Goal: Information Seeking & Learning: Learn about a topic

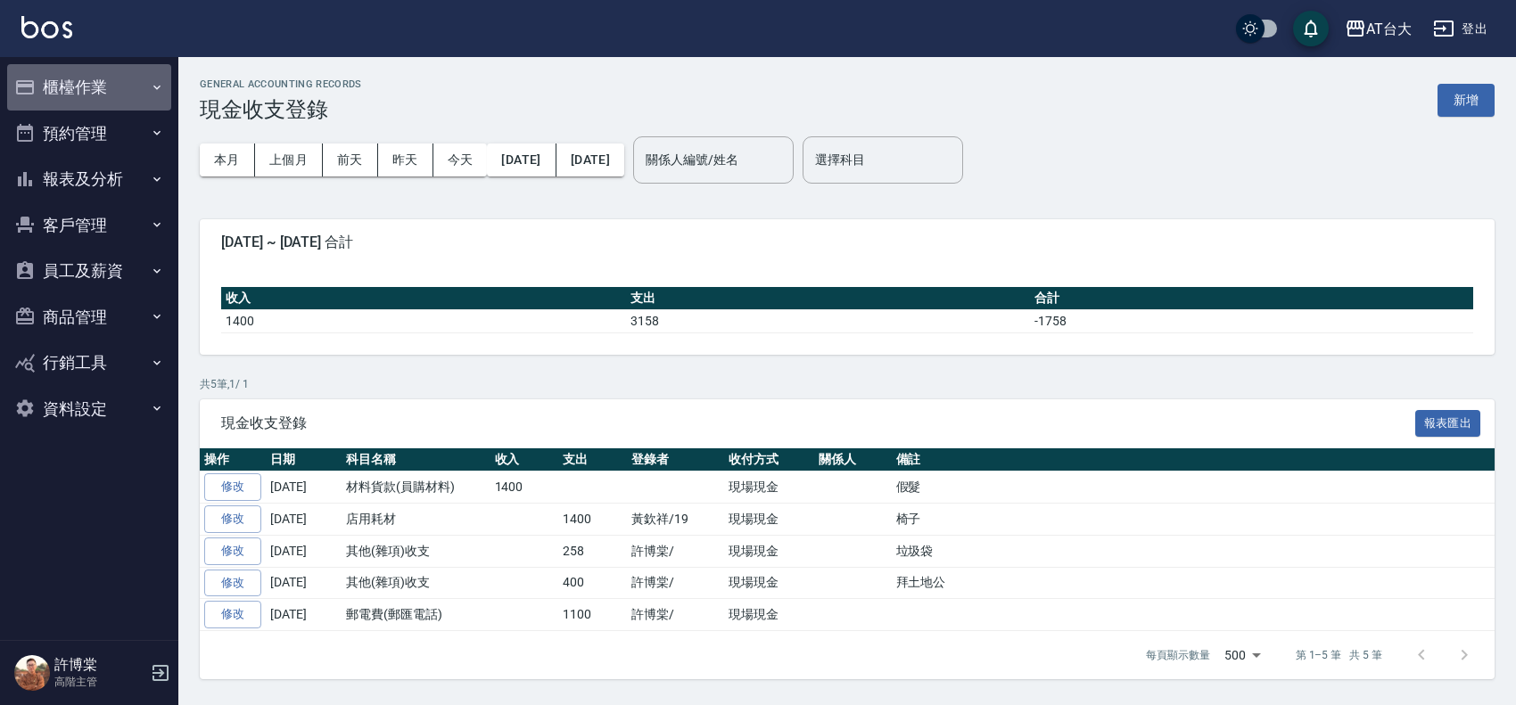
click at [62, 90] on button "櫃檯作業" at bounding box center [89, 87] width 164 height 46
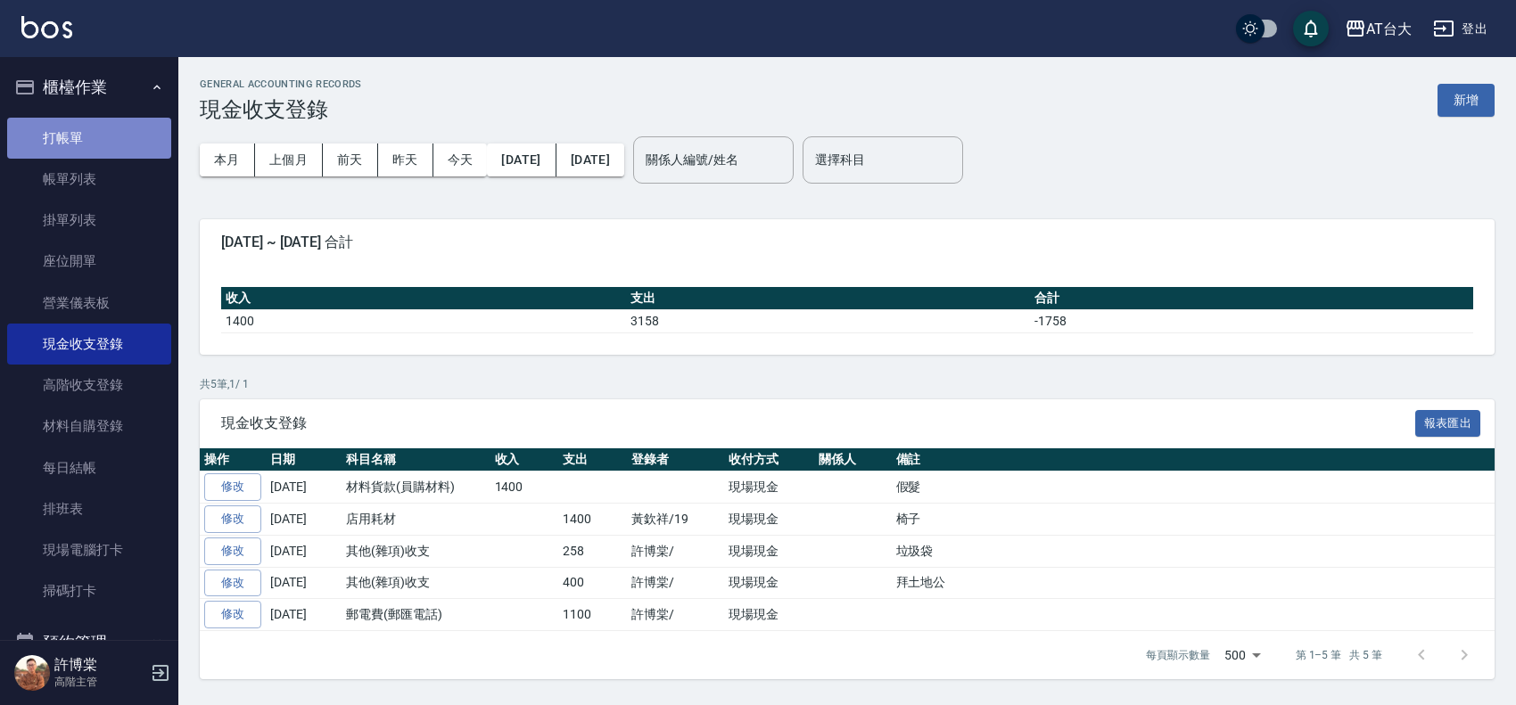
click at [98, 145] on link "打帳單" at bounding box center [89, 138] width 164 height 41
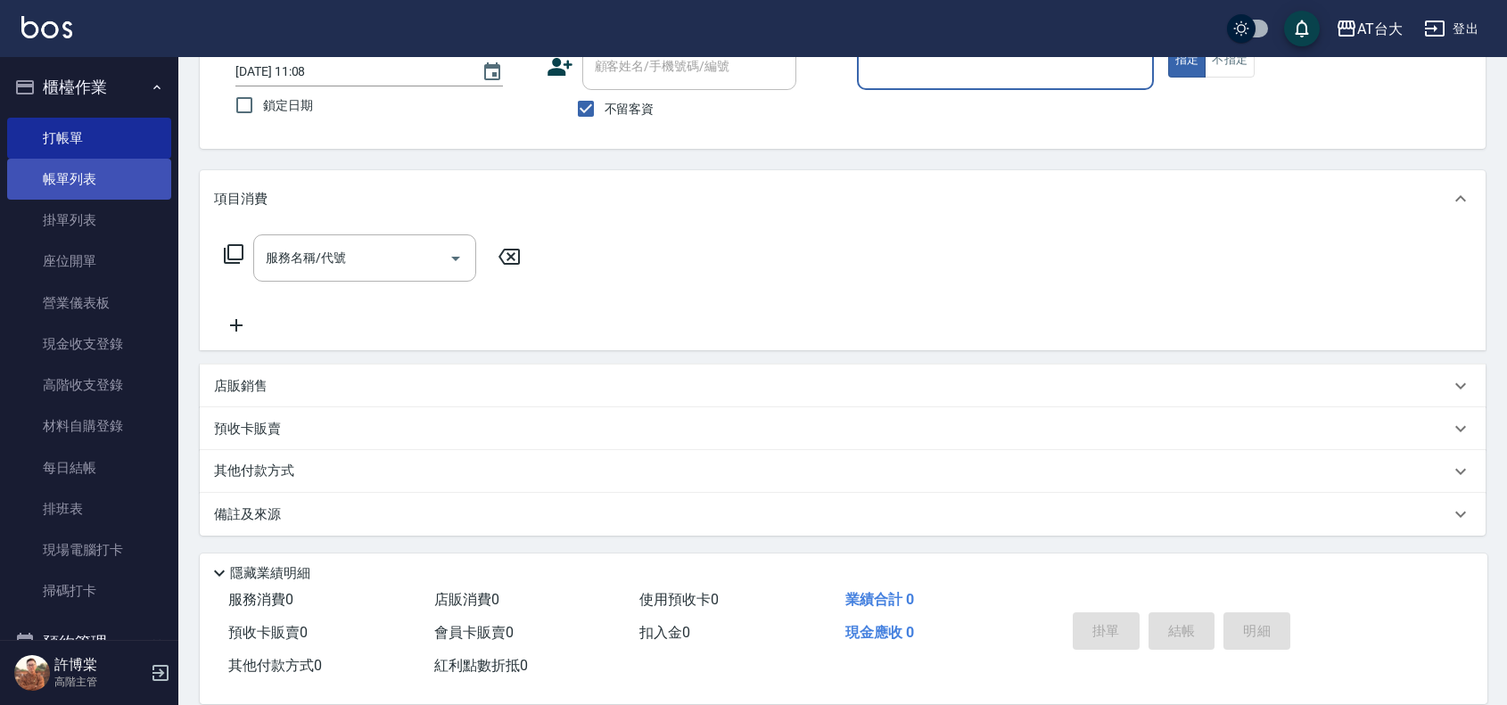
click at [90, 168] on link "帳單列表" at bounding box center [89, 179] width 164 height 41
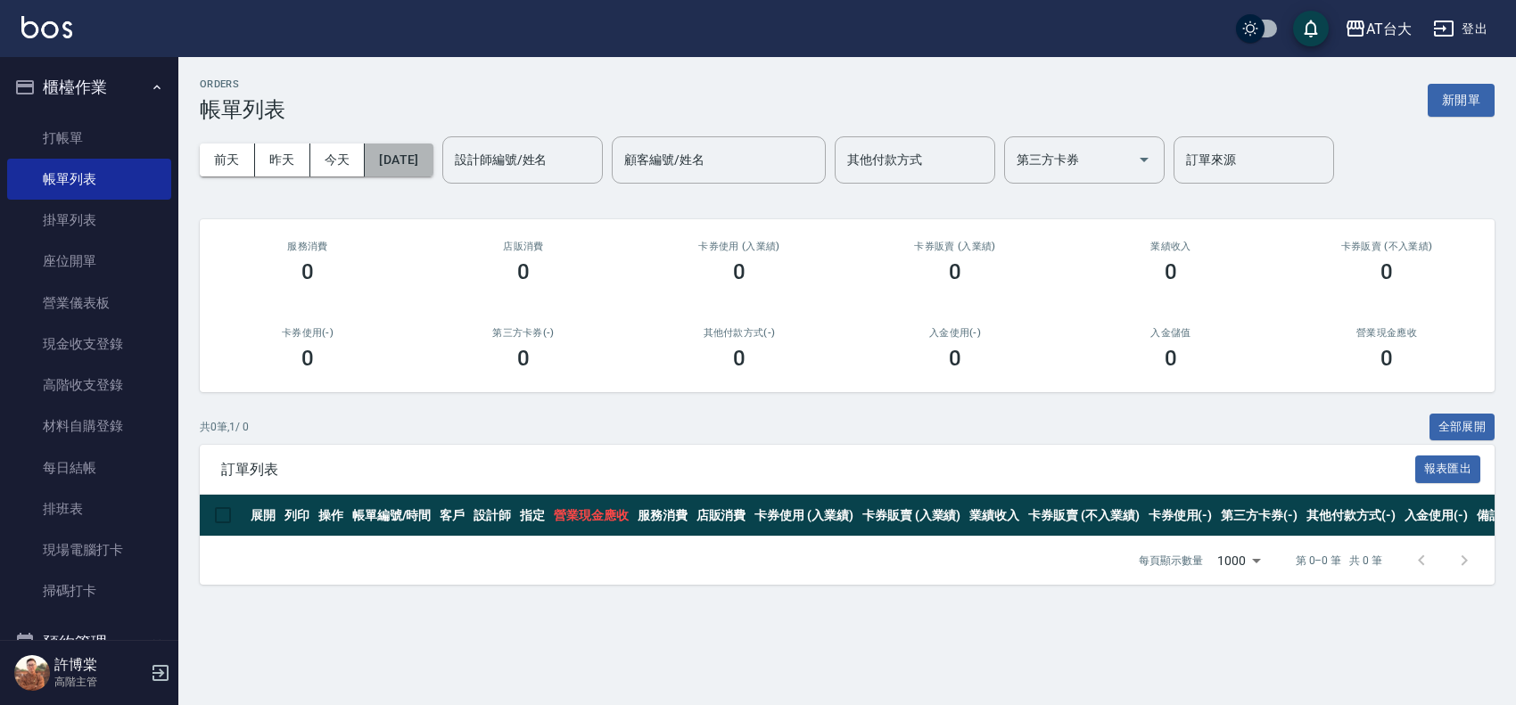
click at [432, 165] on button "[DATE]" at bounding box center [399, 160] width 68 height 33
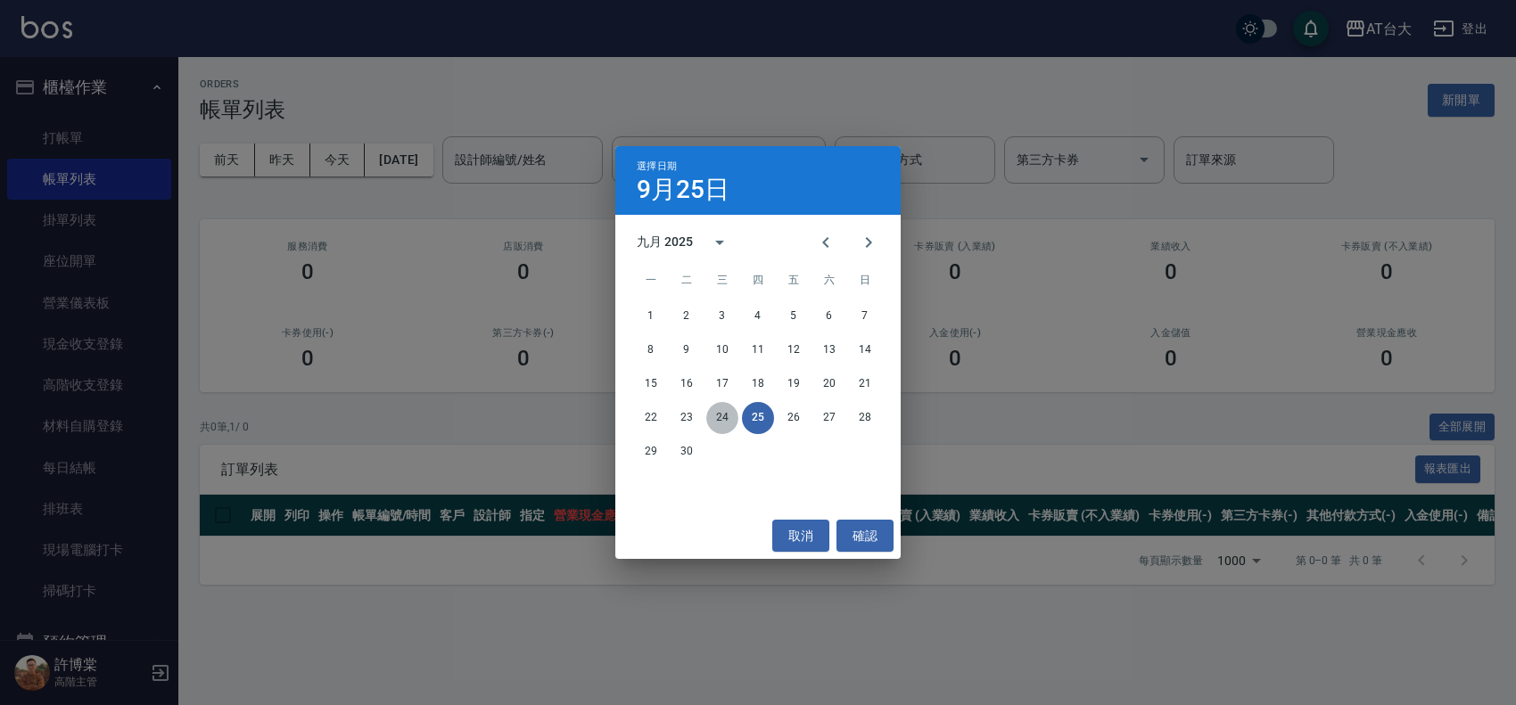
click at [724, 406] on button "24" at bounding box center [722, 418] width 32 height 32
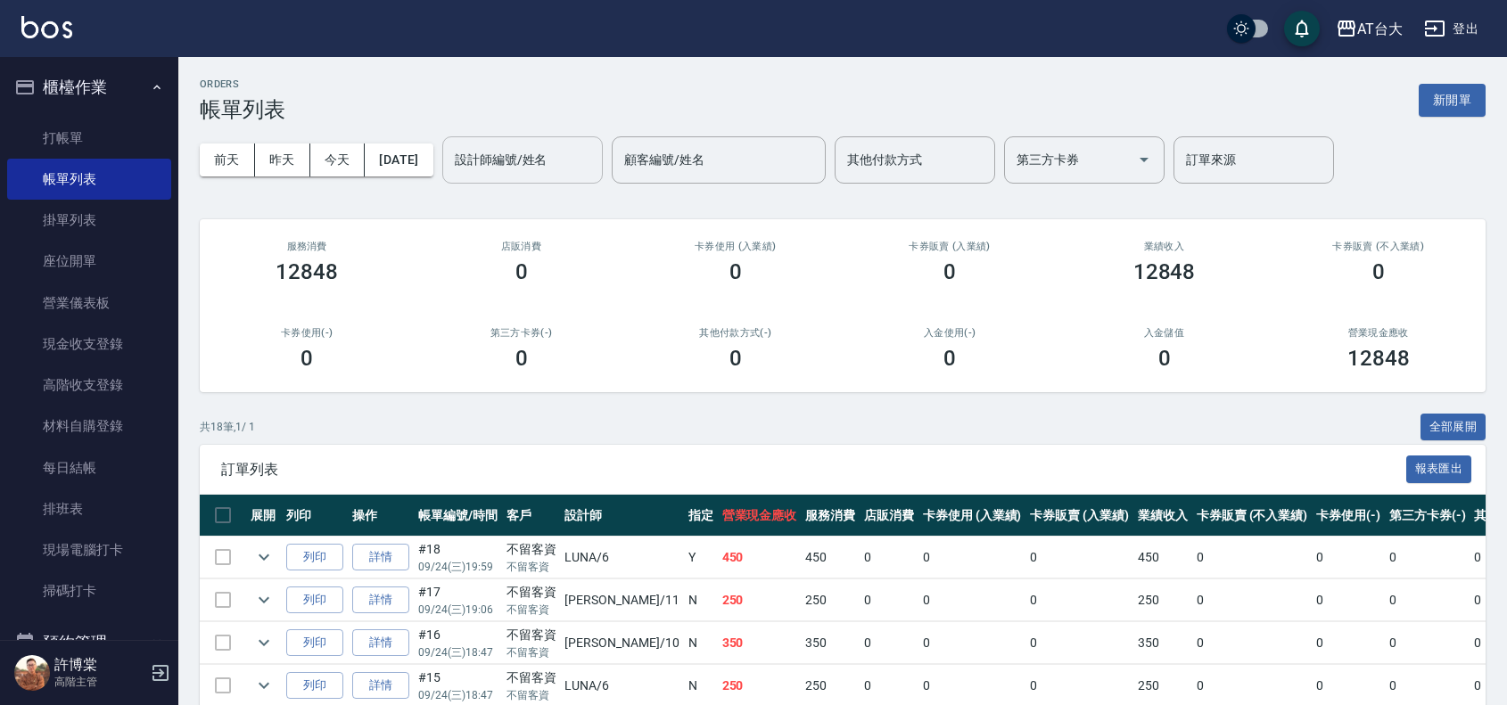
click at [585, 174] on input "設計師編號/姓名" at bounding box center [522, 159] width 144 height 31
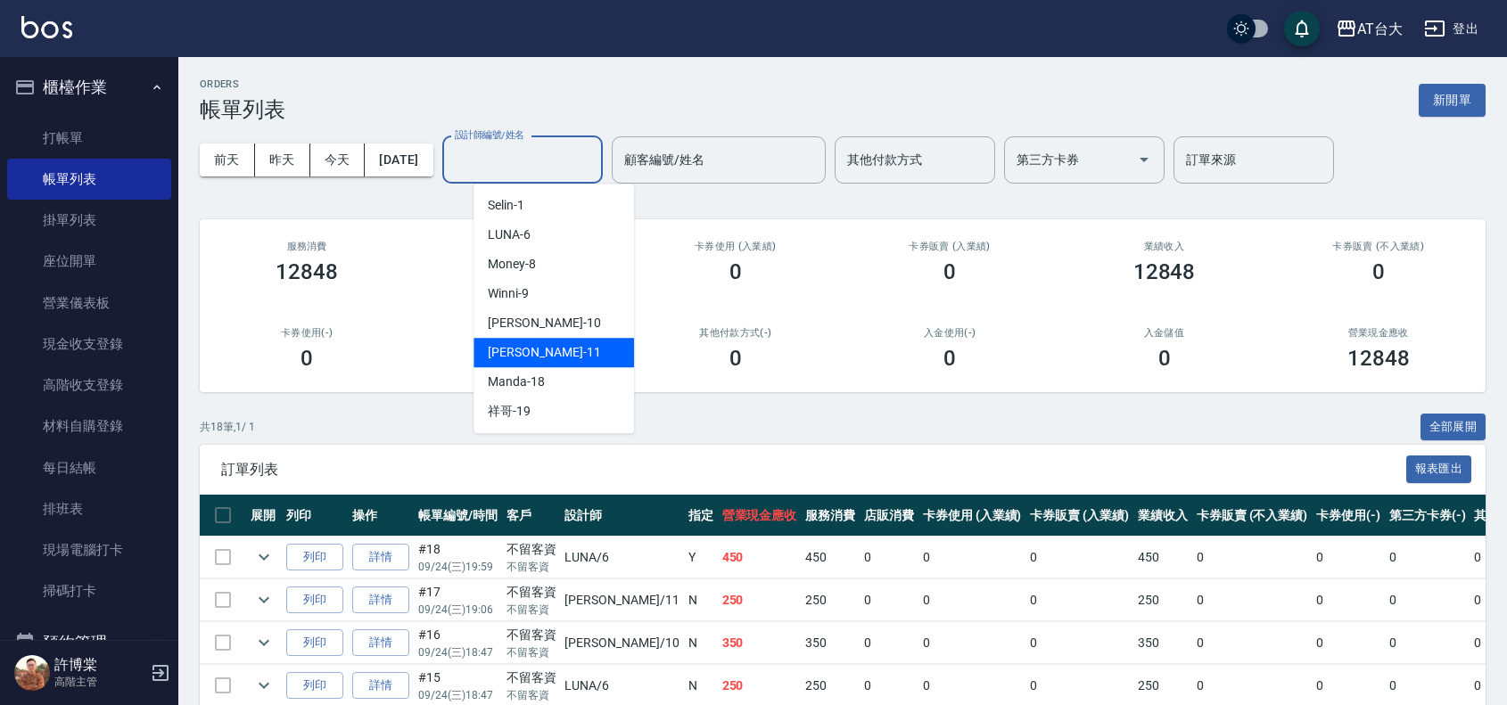
click at [580, 344] on div "[PERSON_NAME] -11" at bounding box center [554, 352] width 161 height 29
type input "[PERSON_NAME]-11"
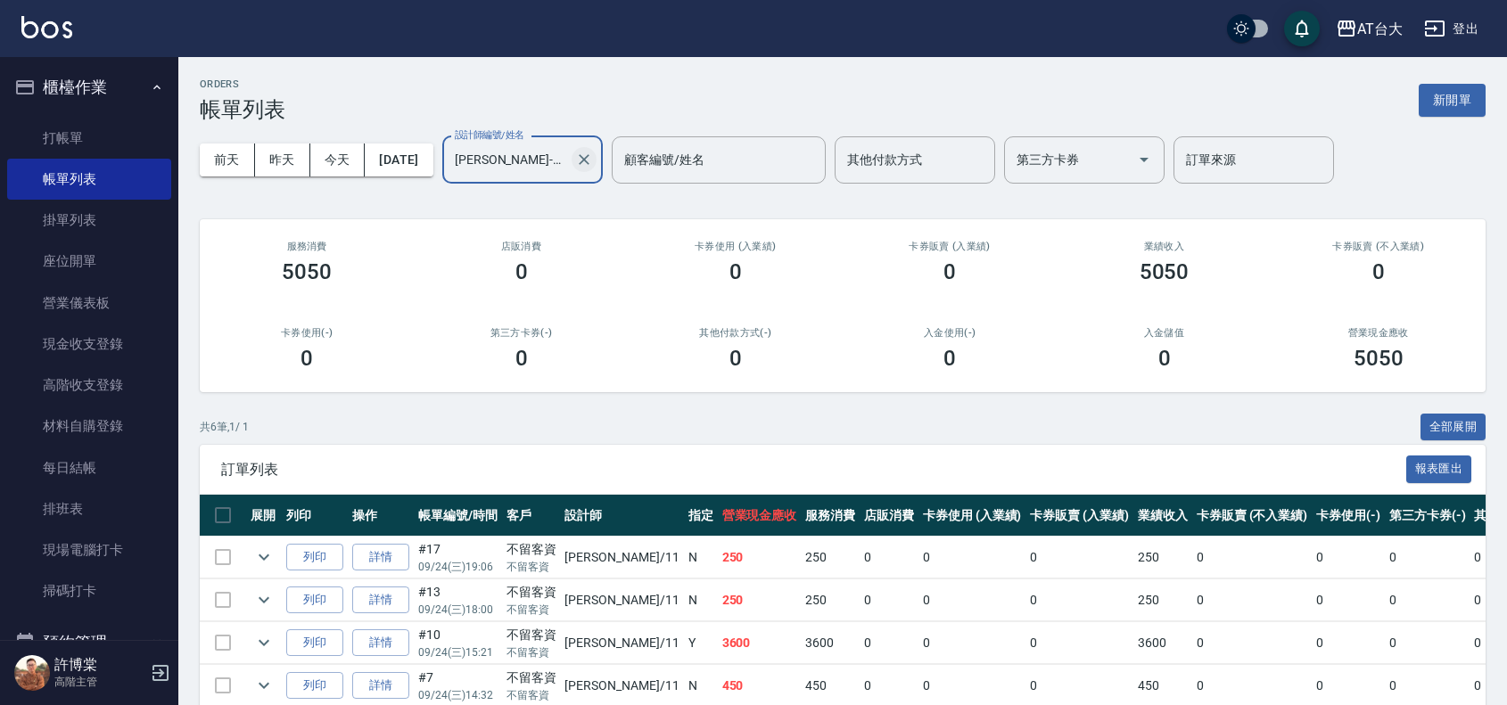
click at [589, 161] on icon "Clear" at bounding box center [584, 159] width 11 height 11
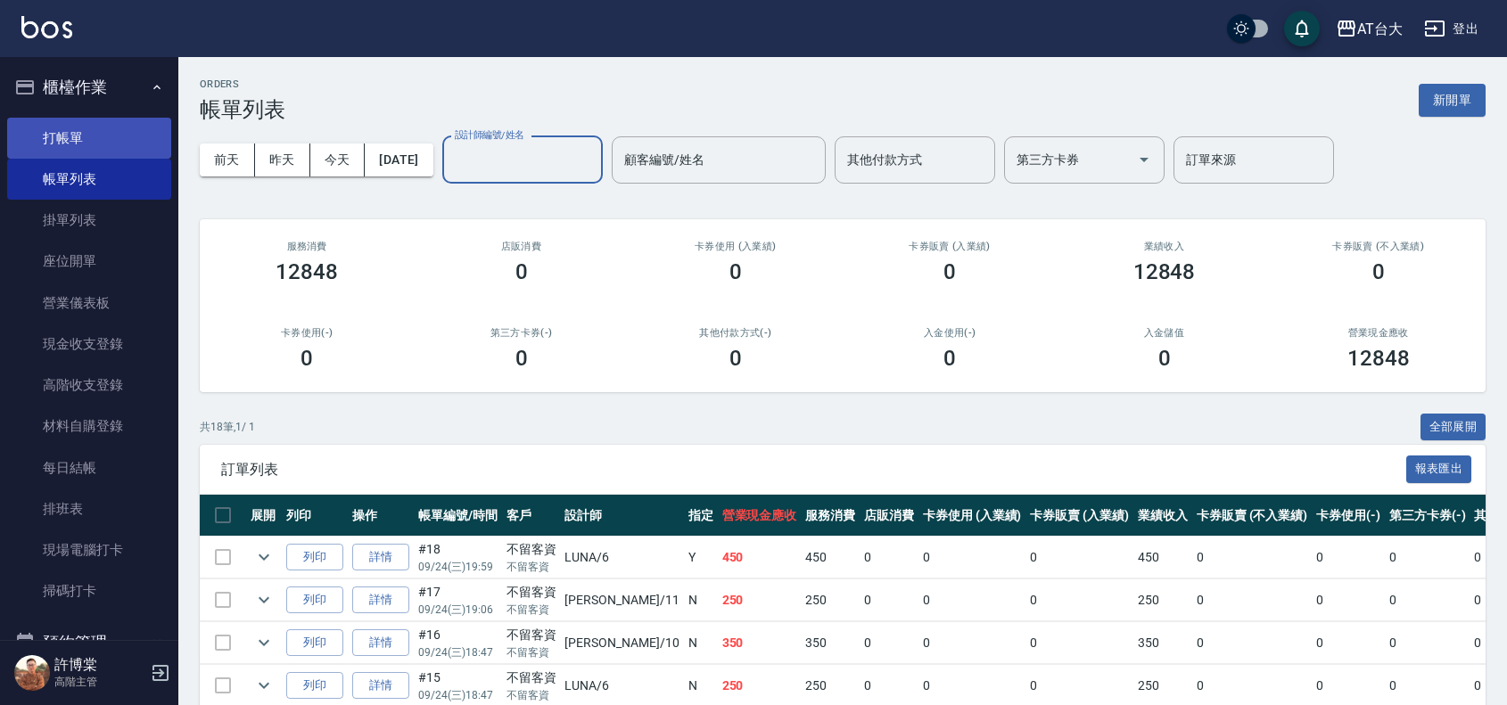
click at [94, 139] on link "打帳單" at bounding box center [89, 138] width 164 height 41
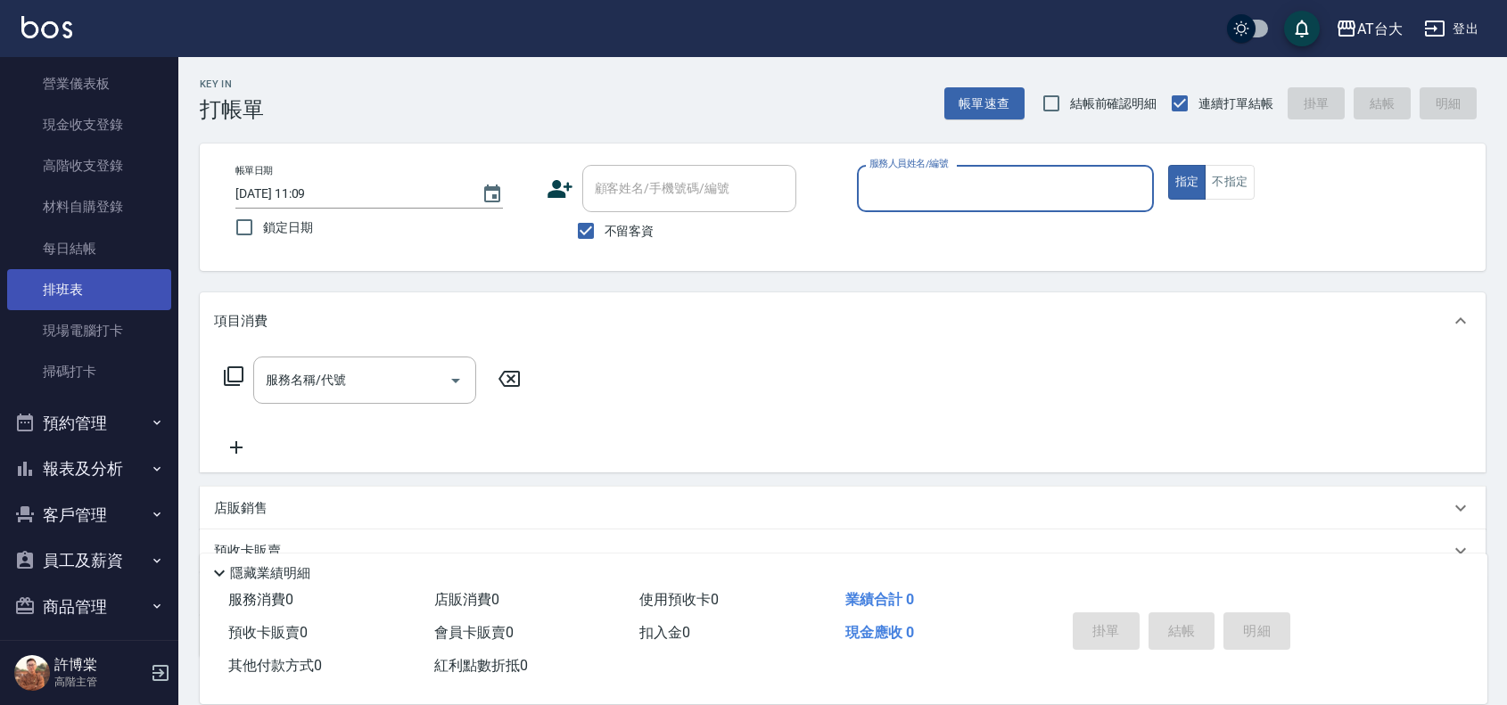
scroll to position [322, 0]
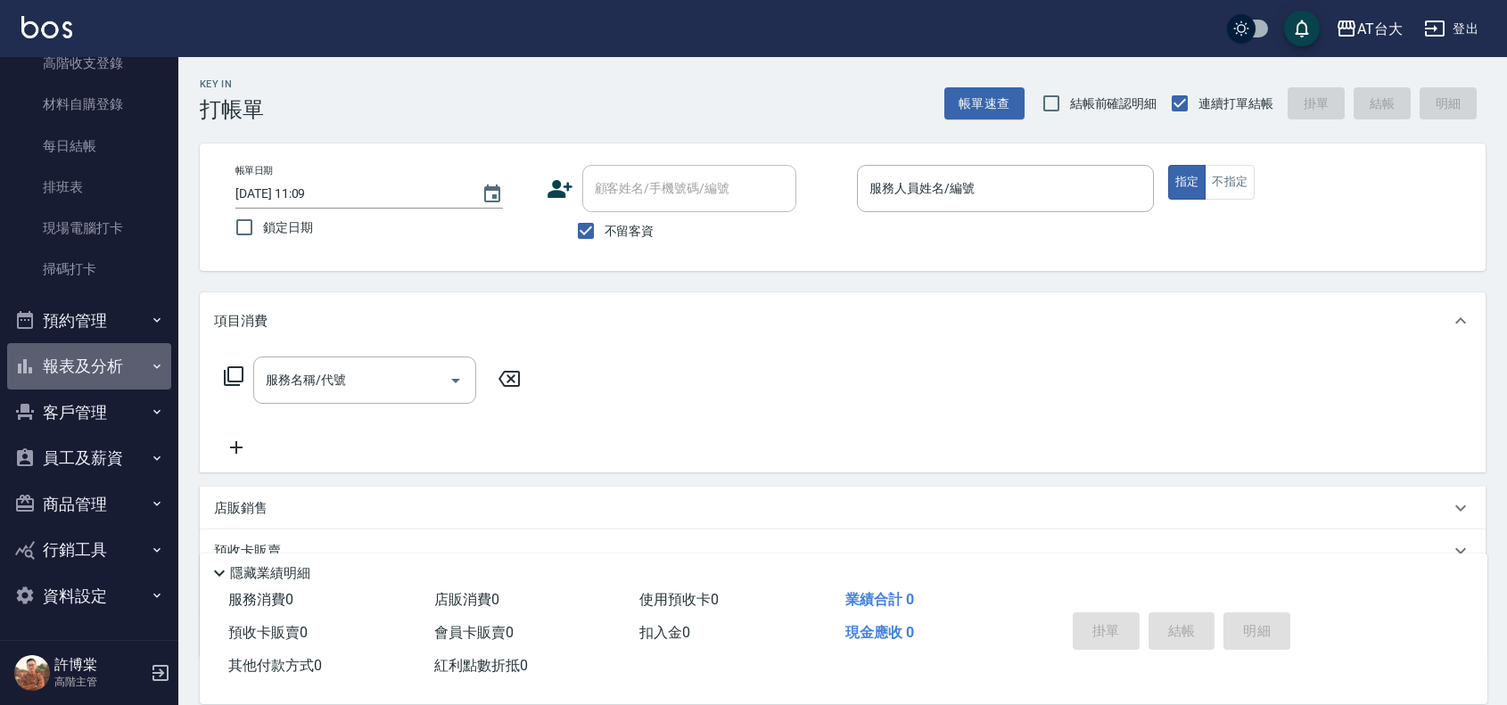
click at [96, 381] on button "報表及分析" at bounding box center [89, 366] width 164 height 46
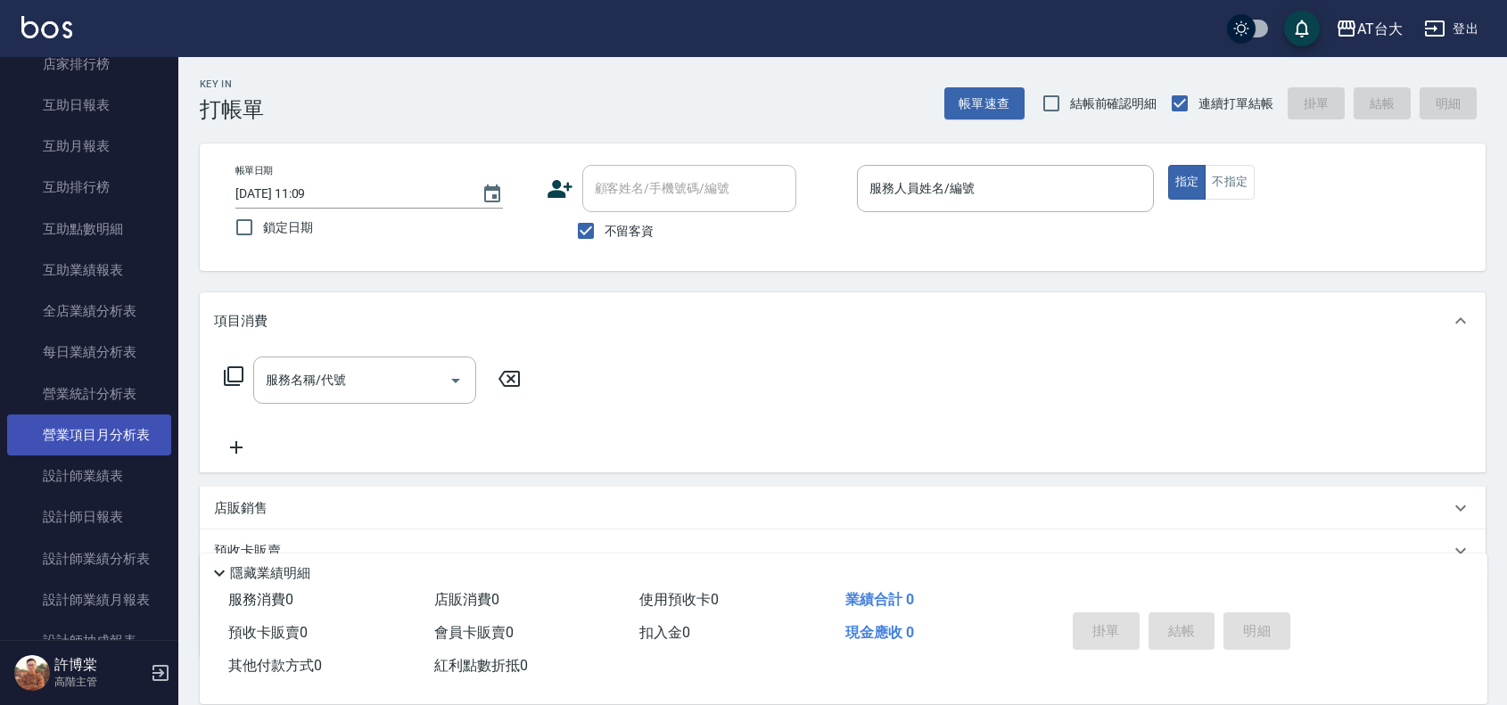
scroll to position [879, 0]
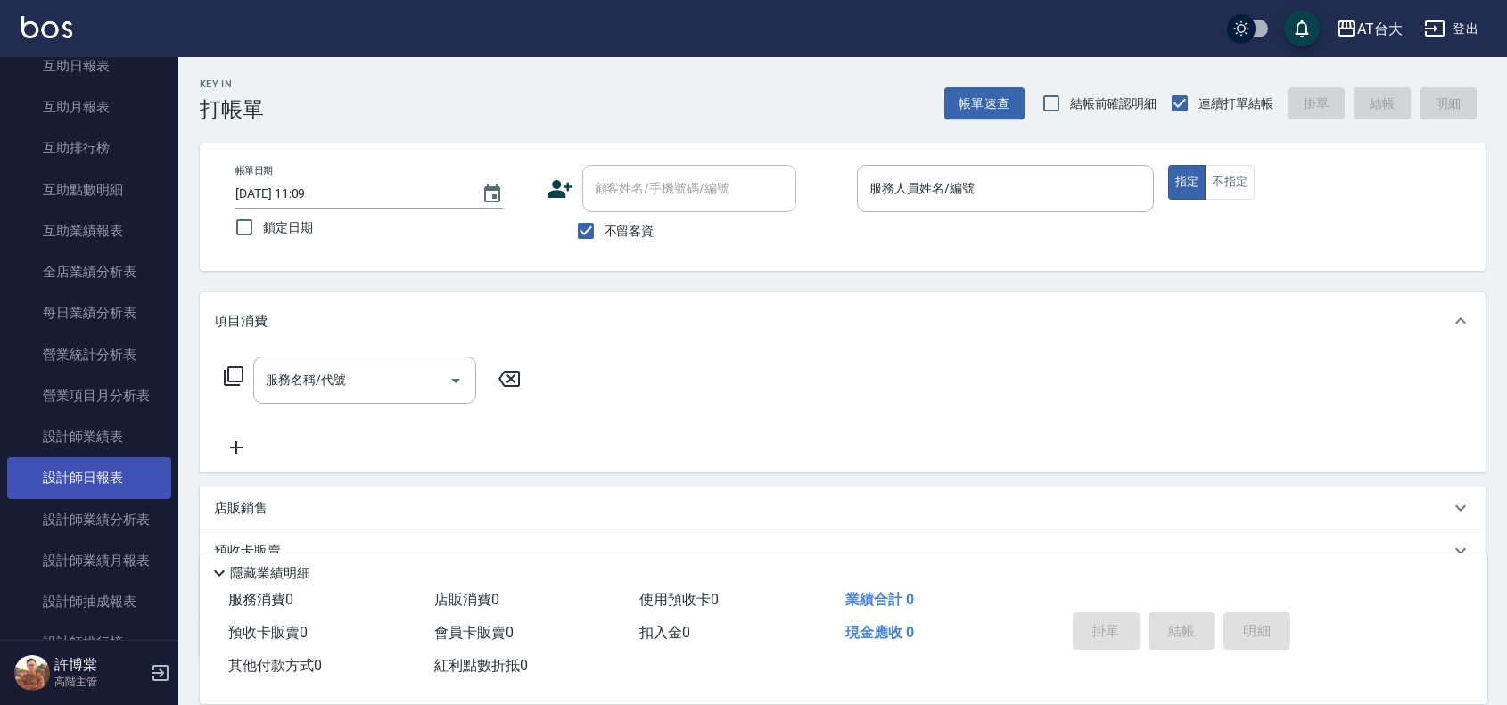
click at [125, 487] on link "設計師日報表" at bounding box center [89, 477] width 164 height 41
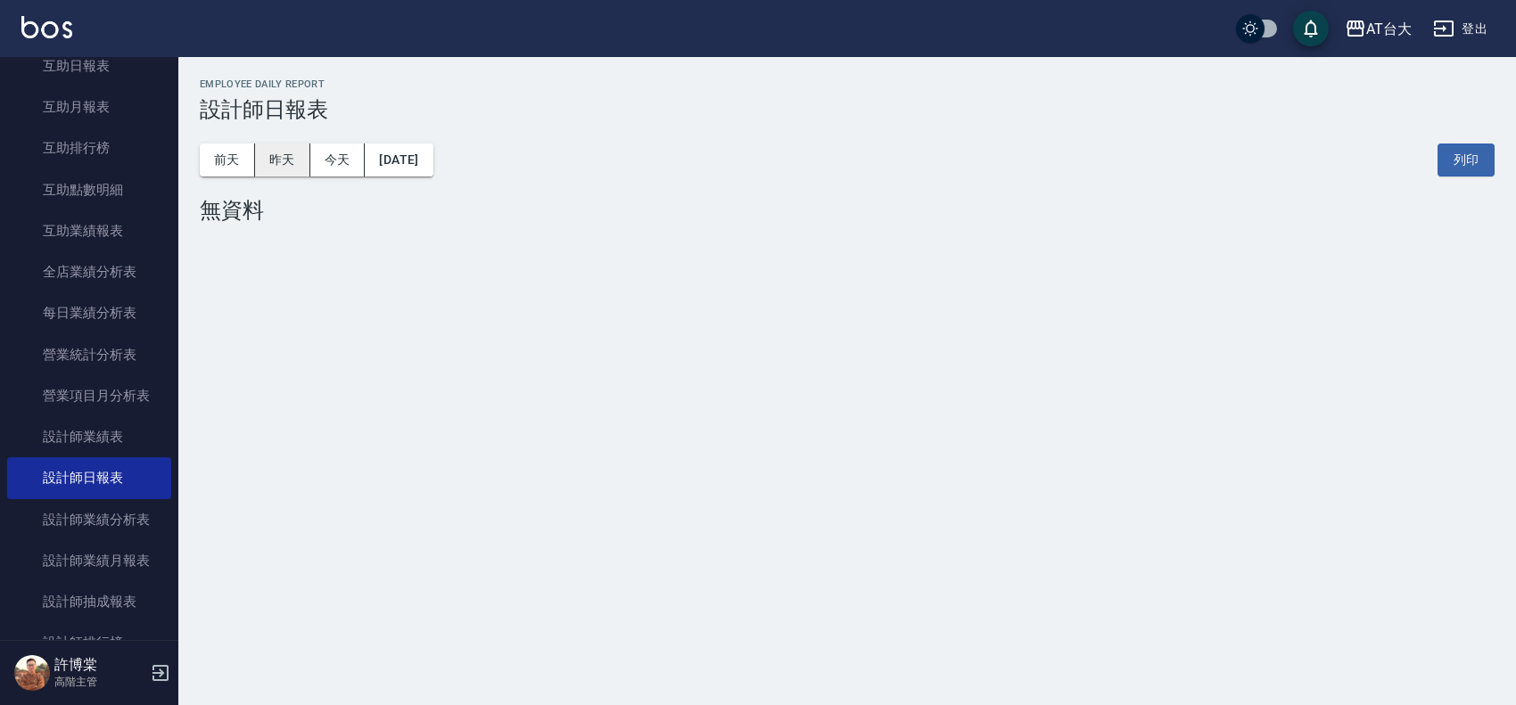
click at [283, 152] on button "昨天" at bounding box center [282, 160] width 55 height 33
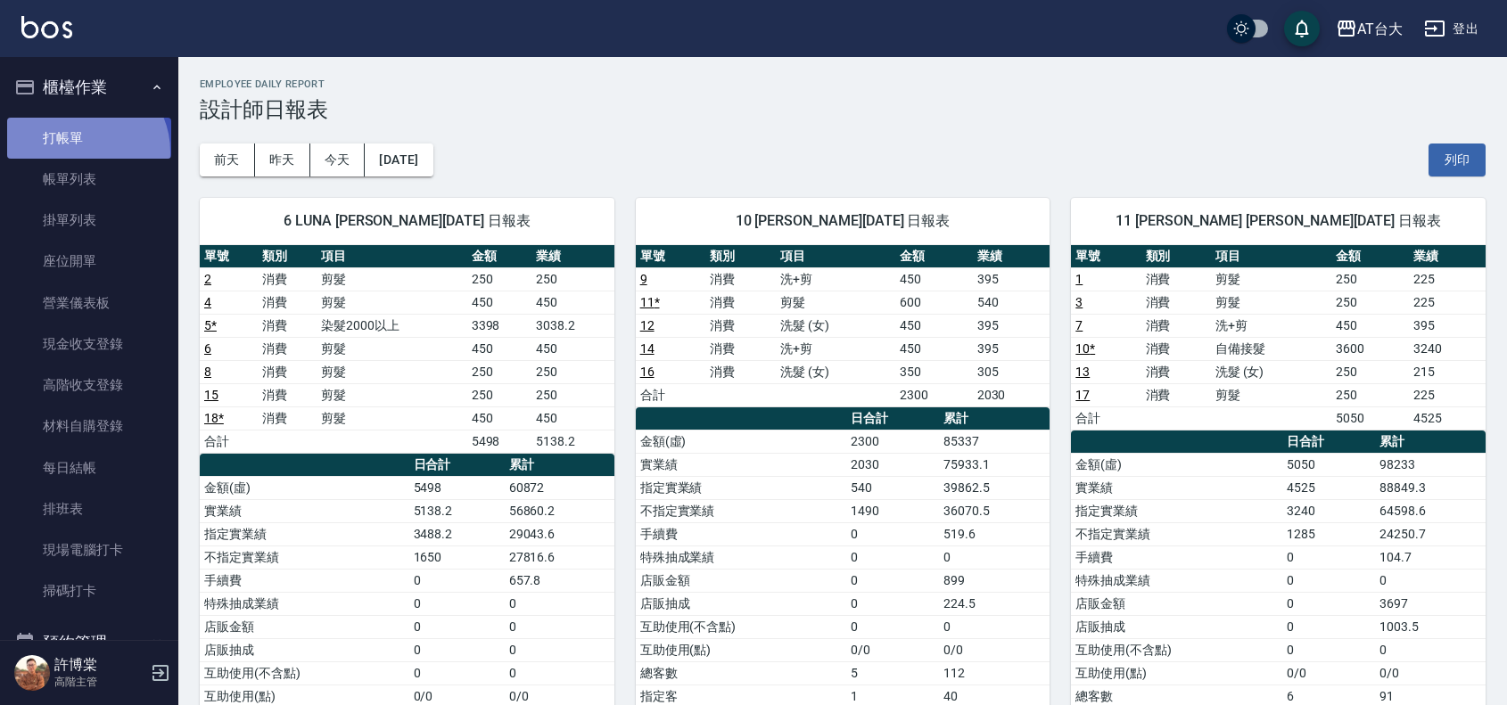
click at [80, 152] on link "打帳單" at bounding box center [89, 138] width 164 height 41
